Goal: Information Seeking & Learning: Learn about a topic

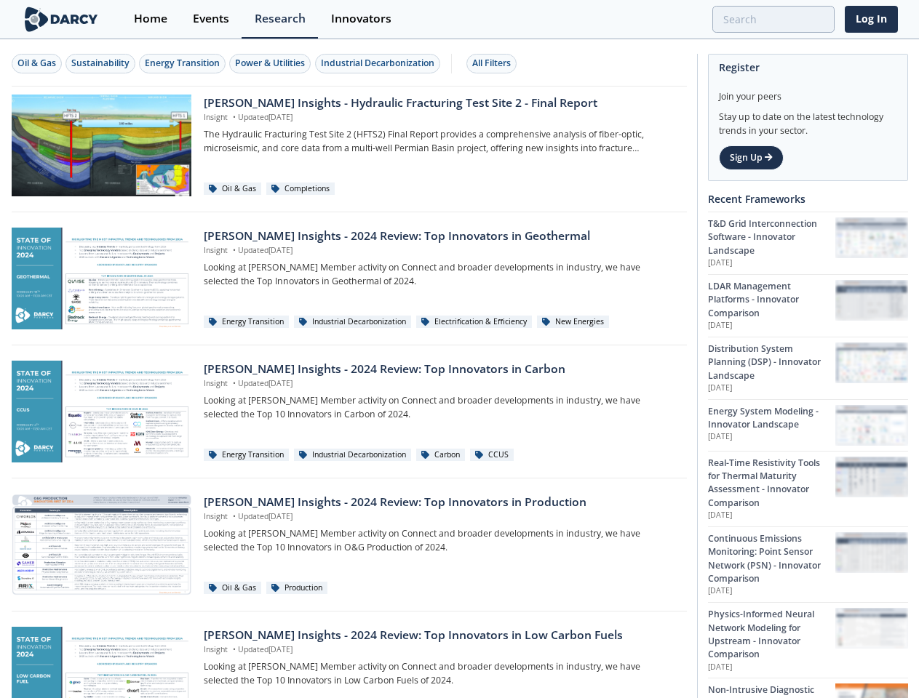
click at [37, 63] on div "Oil & Gas" at bounding box center [36, 63] width 39 height 13
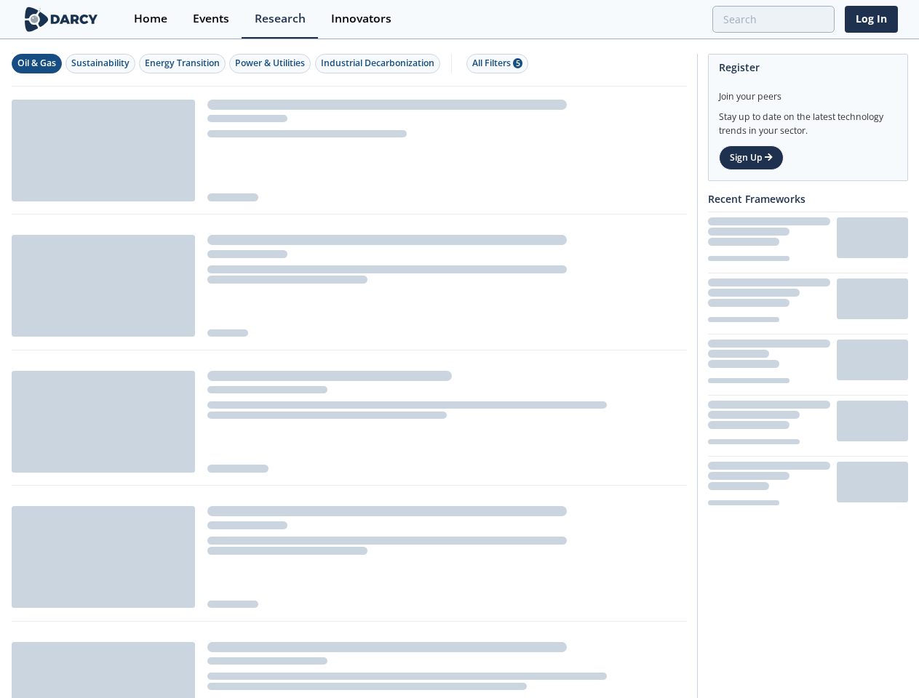
click at [101, 63] on div "Sustainability" at bounding box center [100, 63] width 58 height 13
